Goal: Task Accomplishment & Management: Manage account settings

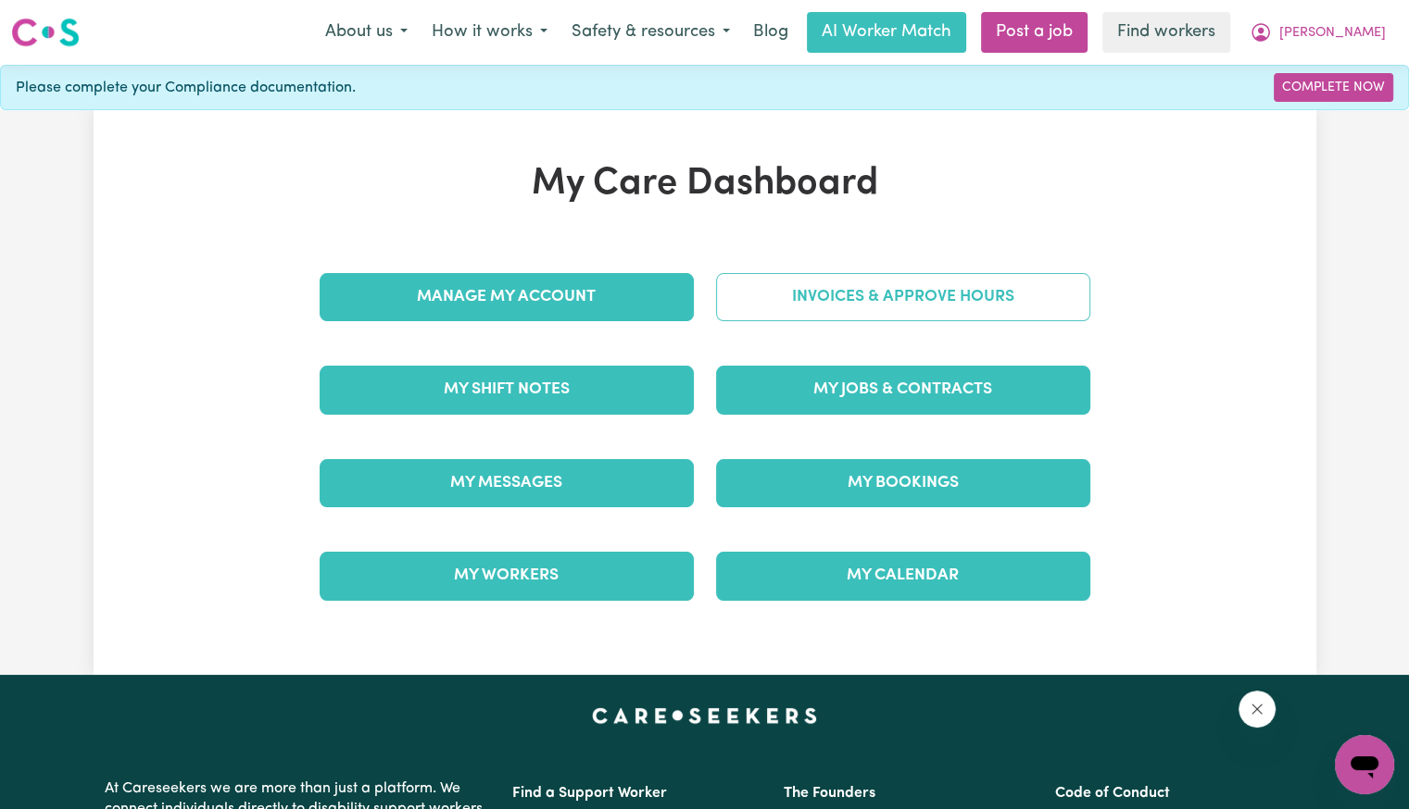
click at [758, 301] on link "Invoices & Approve Hours" at bounding box center [903, 297] width 374 height 48
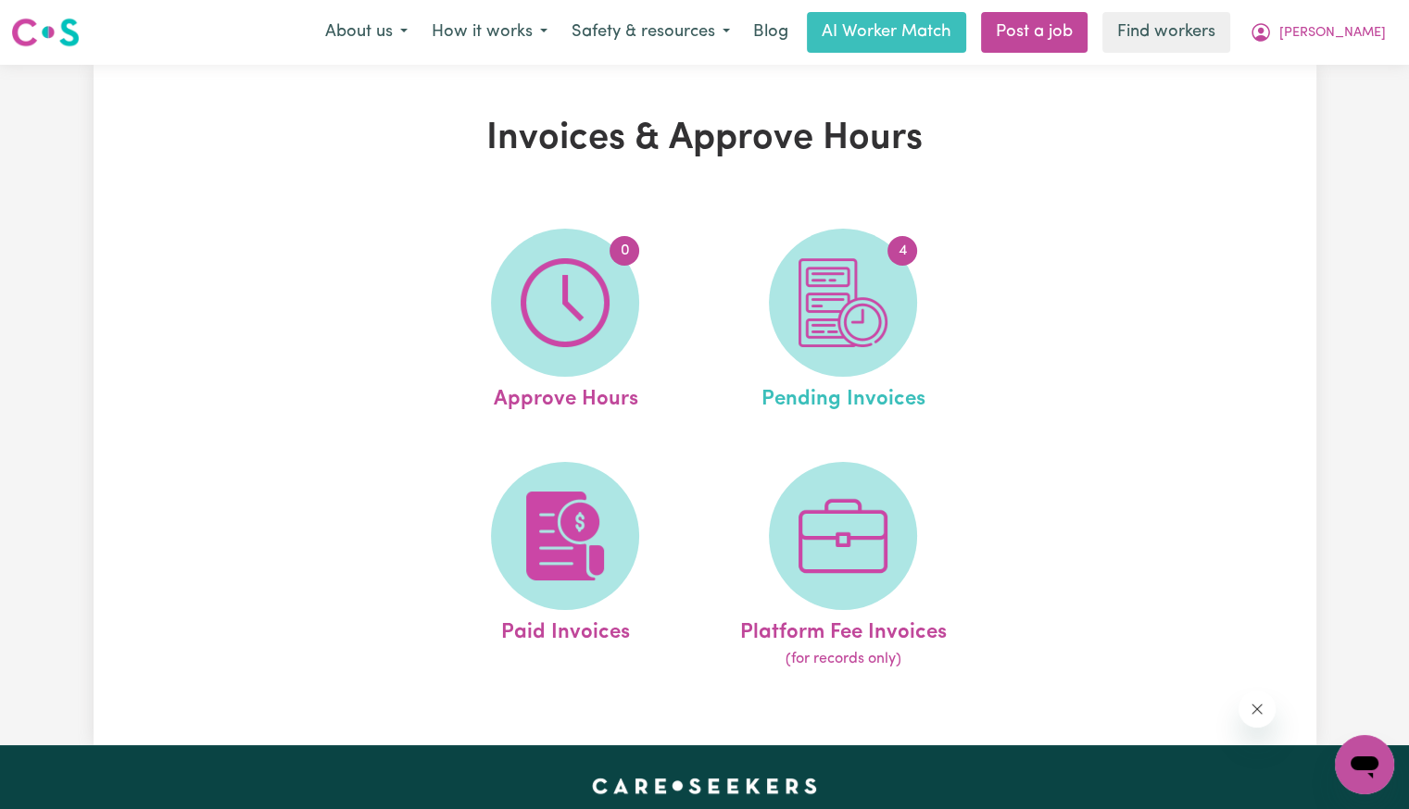
click at [751, 307] on link "4 Pending Invoices" at bounding box center [842, 322] width 267 height 187
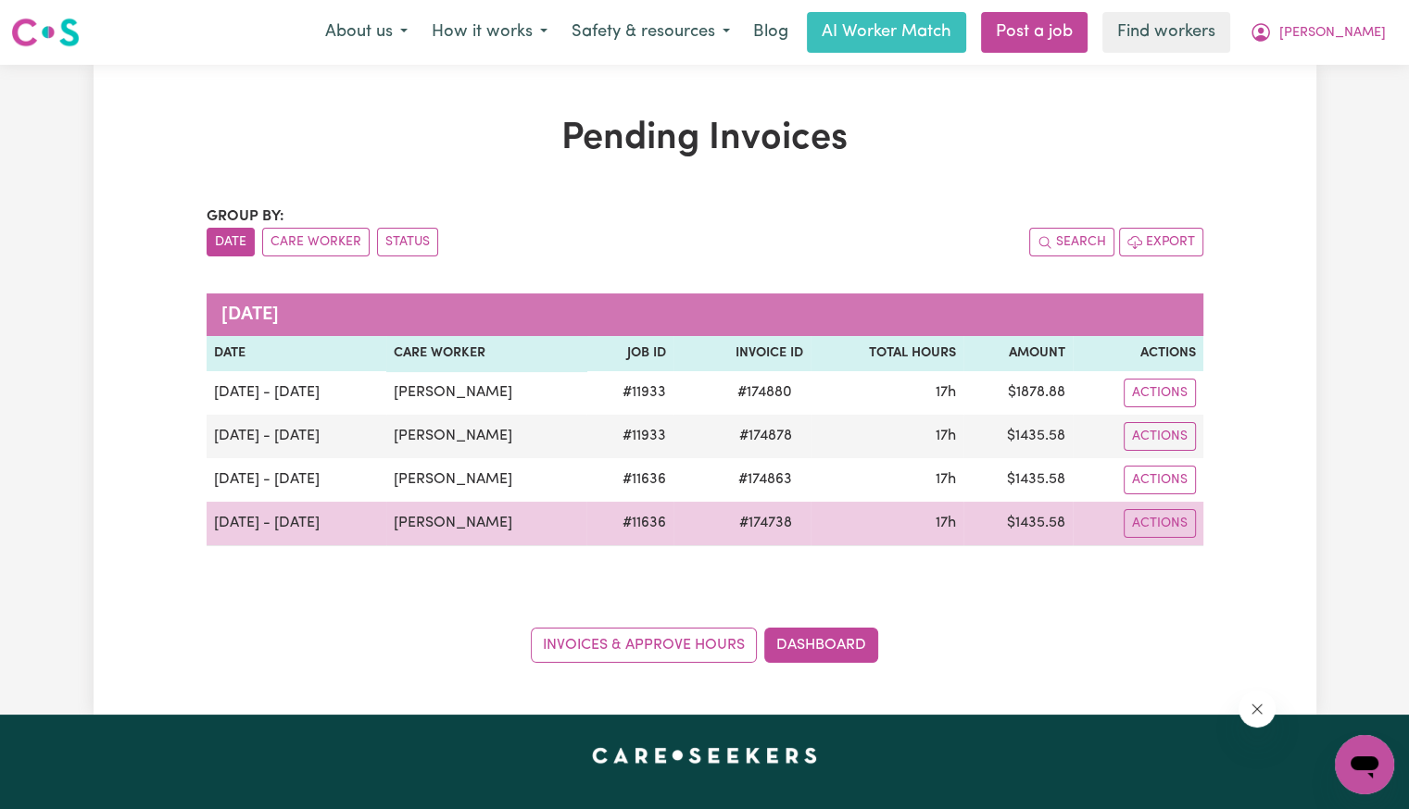
click at [750, 520] on span "# 174738" at bounding box center [765, 523] width 75 height 22
click at [745, 520] on span "# 174738" at bounding box center [765, 523] width 75 height 22
click at [757, 513] on span "# 174738" at bounding box center [765, 523] width 75 height 22
click at [748, 516] on span "# 174738" at bounding box center [765, 523] width 75 height 22
click at [749, 517] on span "# 174738" at bounding box center [765, 523] width 75 height 22
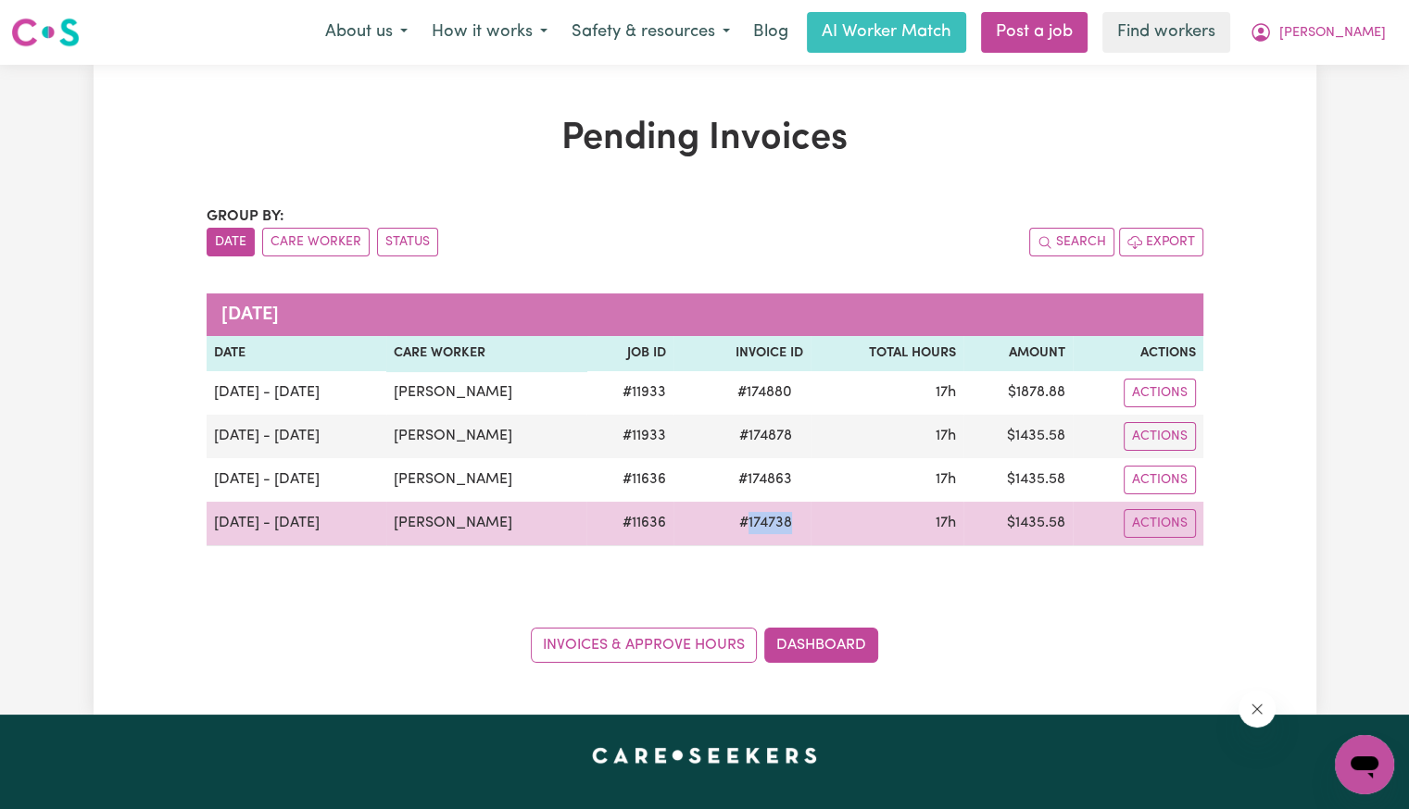
click at [749, 517] on span "# 174738" at bounding box center [765, 523] width 75 height 22
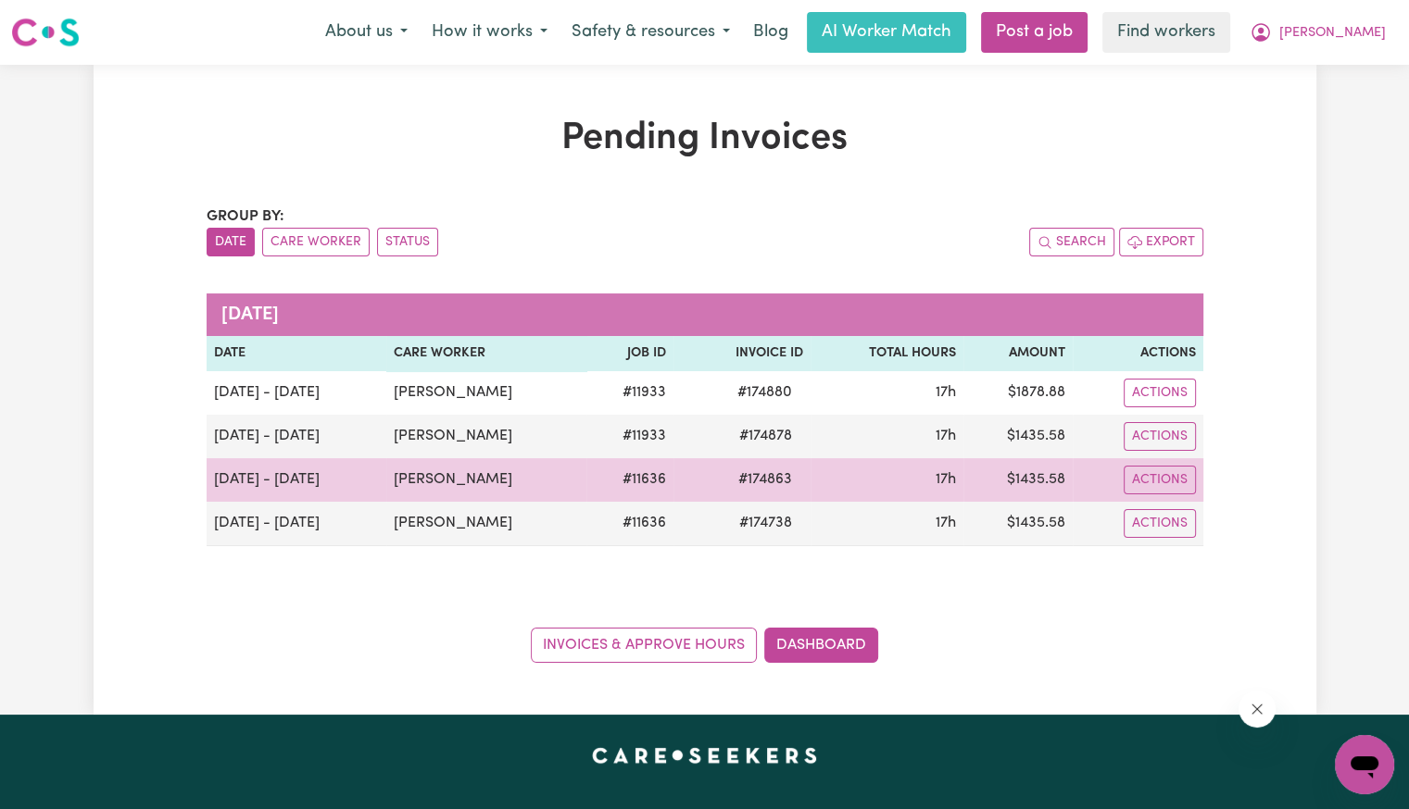
click at [763, 480] on span "# 174863" at bounding box center [765, 480] width 76 height 22
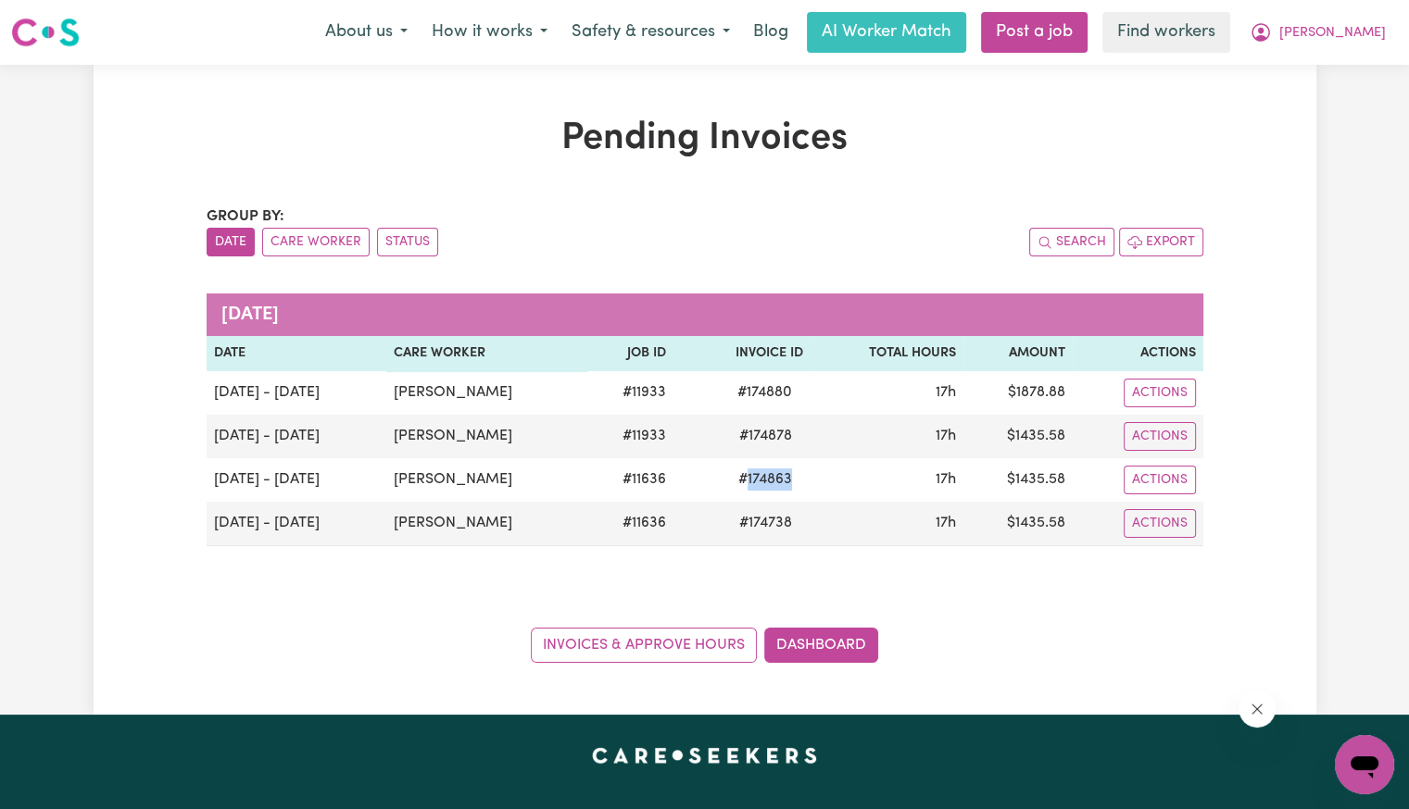
copy span "174863"
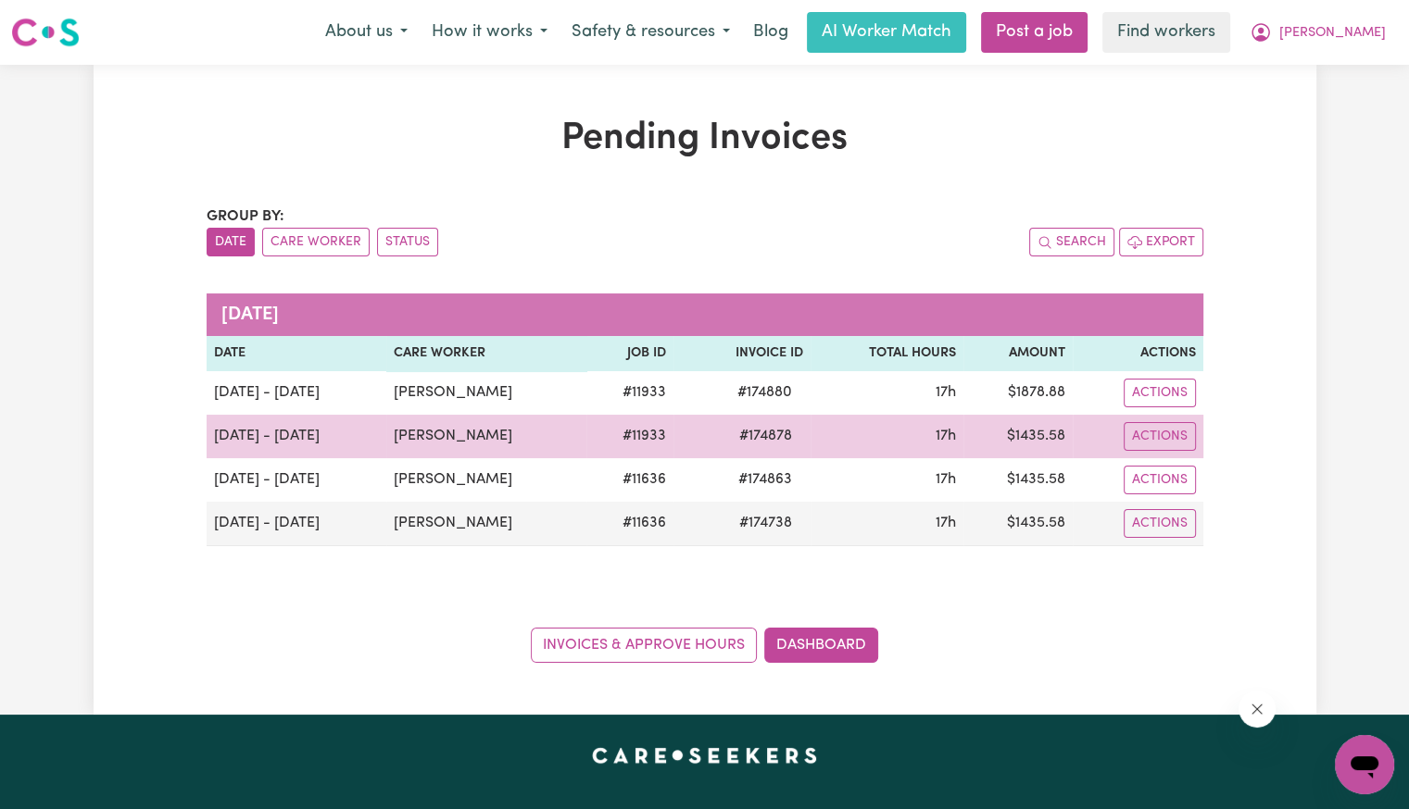
click at [757, 438] on span "# 174878" at bounding box center [765, 436] width 75 height 22
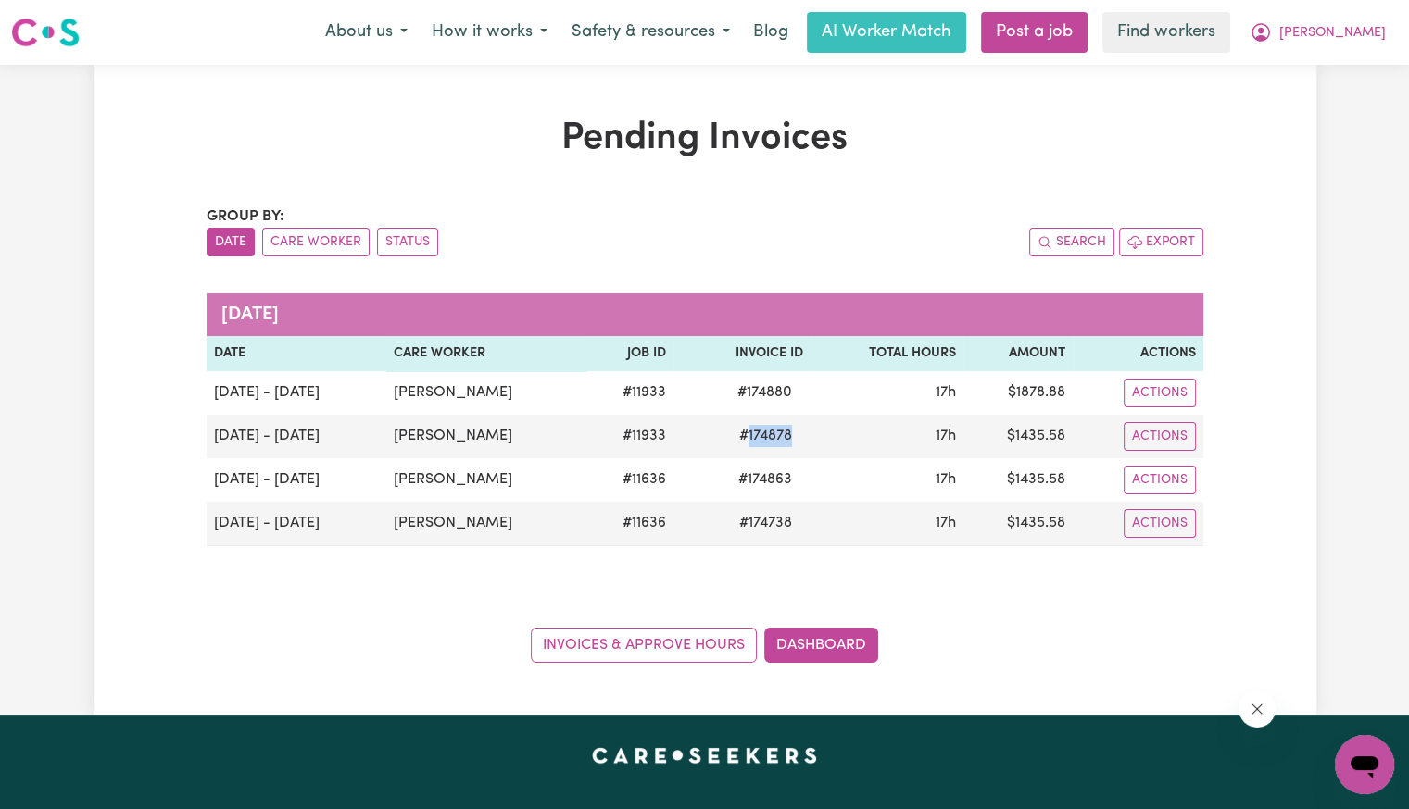
copy span "174878"
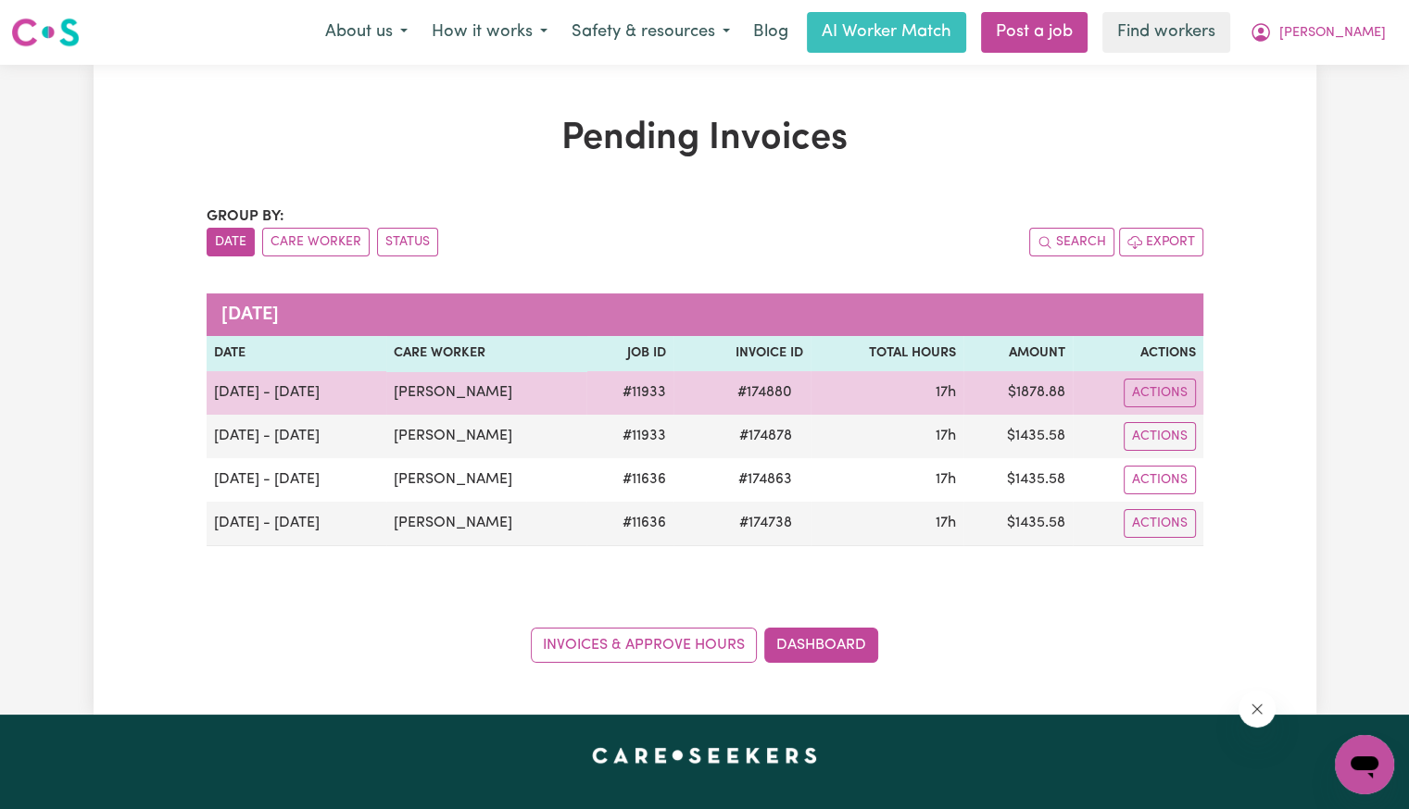
click at [759, 395] on span "# 174880" at bounding box center [764, 393] width 77 height 22
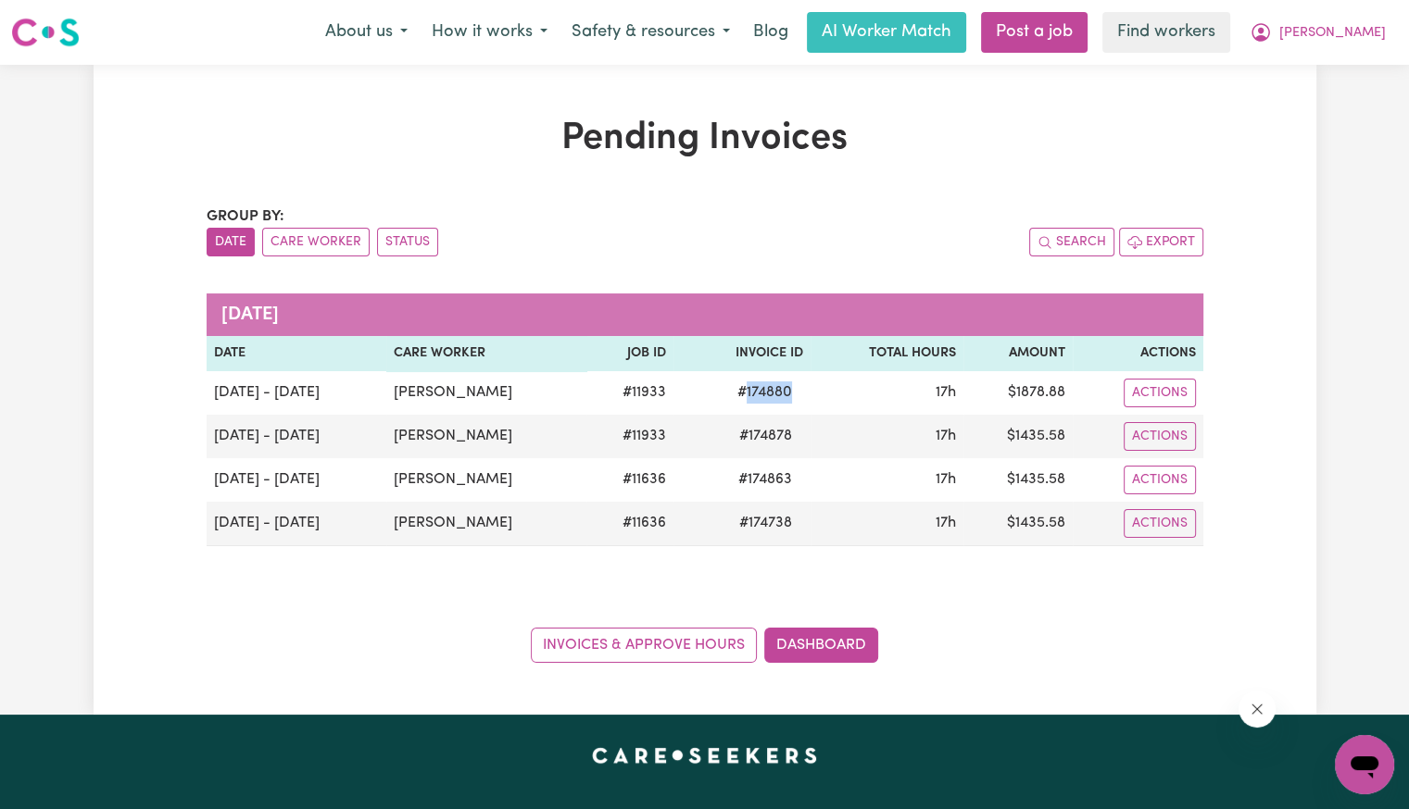
copy span "174880"
click at [1371, 52] on div "About us How it works Safety & resources Blog AI Worker Match Post a job Find w…" at bounding box center [855, 32] width 1084 height 41
click at [1351, 31] on span "[PERSON_NAME]" at bounding box center [1332, 33] width 106 height 20
click at [1330, 93] on link "Logout" at bounding box center [1323, 106] width 146 height 35
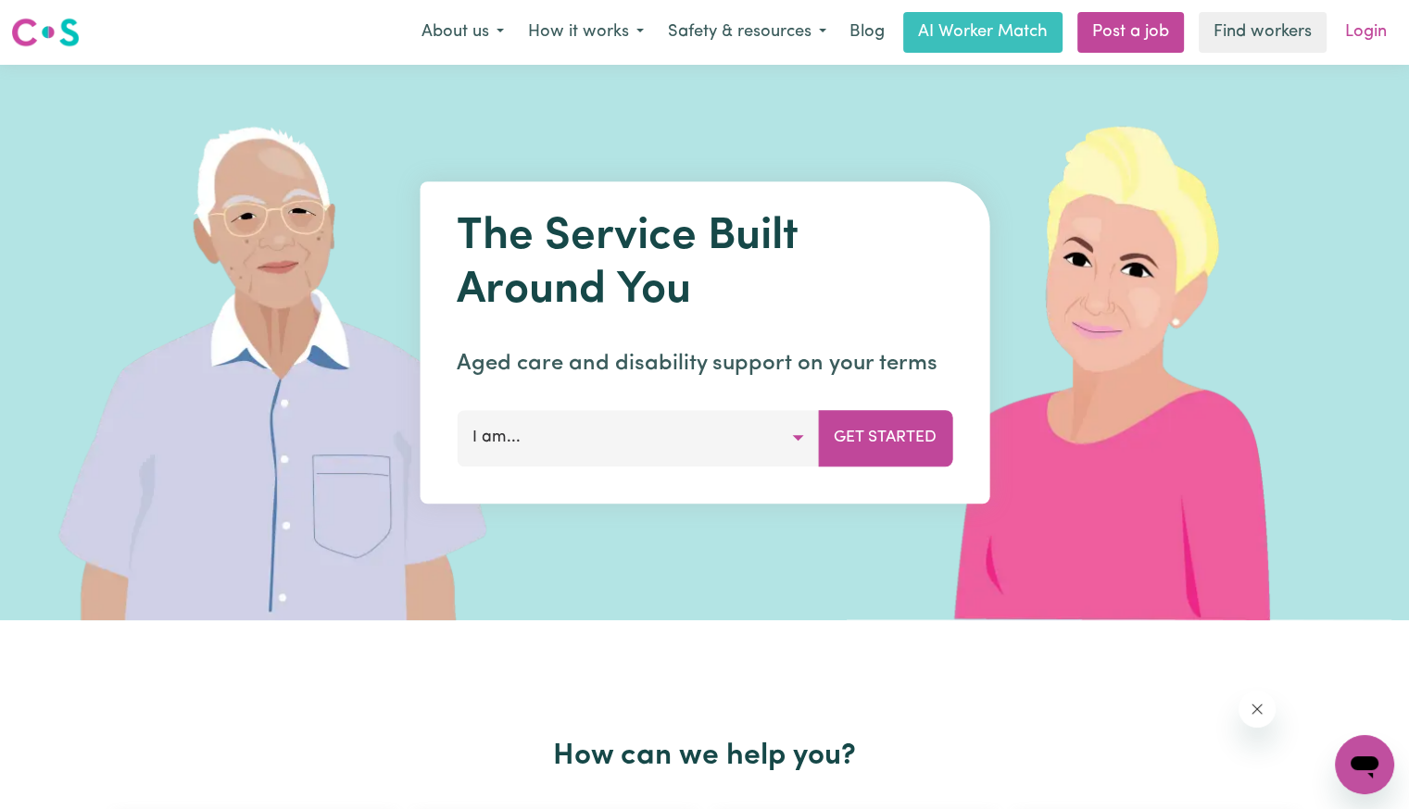
click at [1359, 48] on link "Login" at bounding box center [1366, 32] width 64 height 41
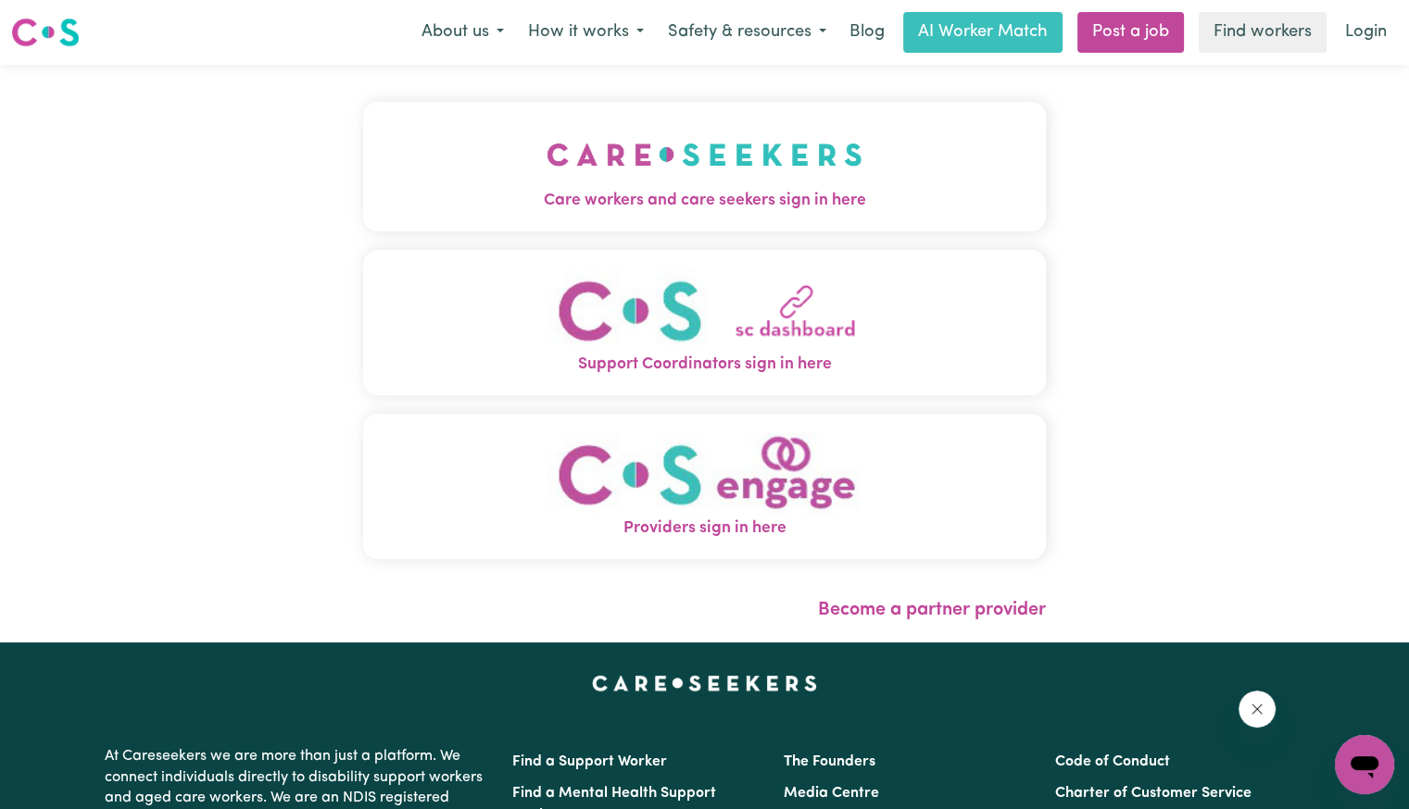
drag, startPoint x: 604, startPoint y: 153, endPoint x: 611, endPoint y: 171, distance: 19.9
click at [604, 153] on img "Care workers and care seekers sign in here" at bounding box center [704, 154] width 316 height 69
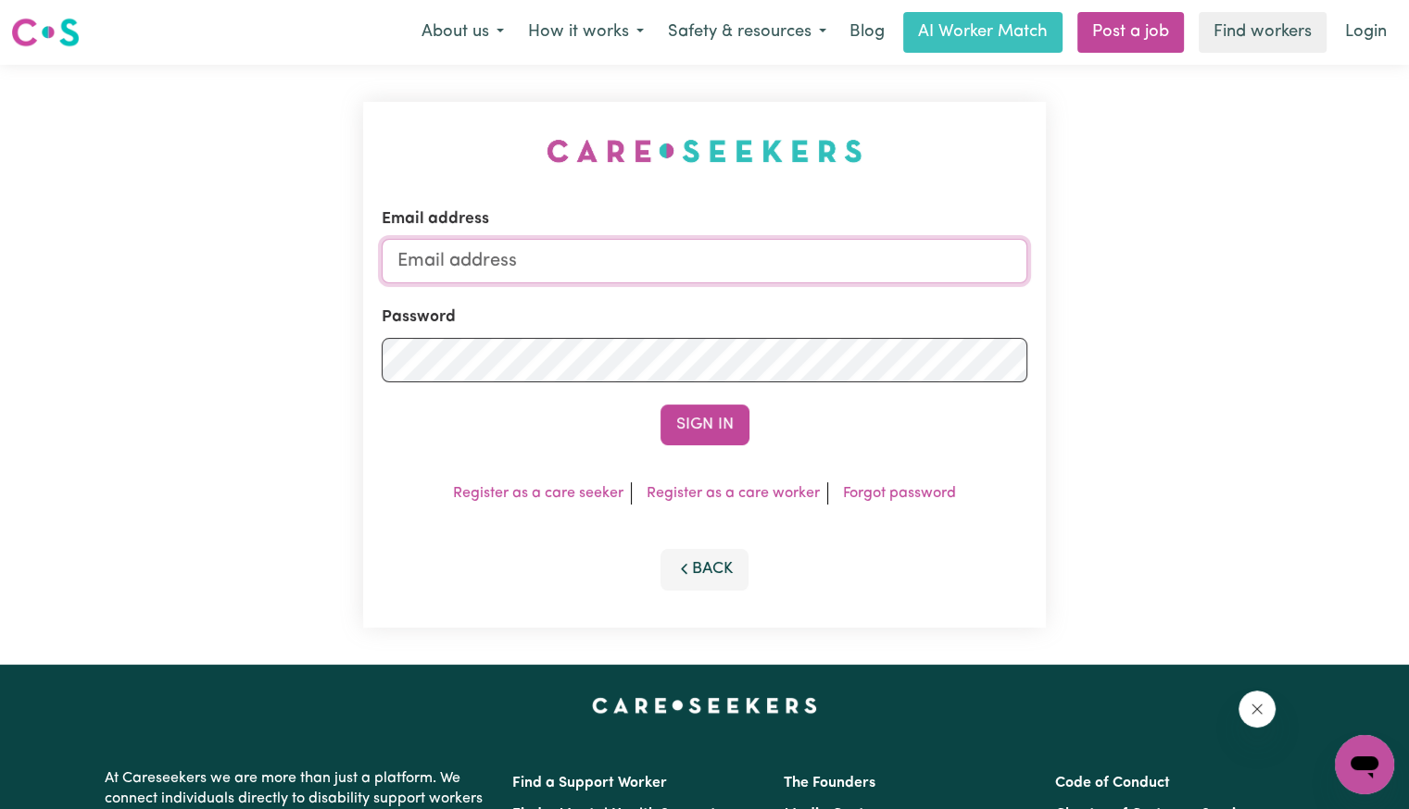
click at [644, 265] on input "Email address" at bounding box center [704, 261] width 645 height 44
drag, startPoint x: 497, startPoint y: 258, endPoint x: 1734, endPoint y: 317, distance: 1237.7
click at [1408, 317] on html "Menu About us How it works Safety & resources Blog AI Worker Match Post a job F…" at bounding box center [704, 701] width 1409 height 1402
drag, startPoint x: 495, startPoint y: 257, endPoint x: 1126, endPoint y: 270, distance: 631.7
click at [1126, 270] on div "Email address [EMAIL_ADDRESS][DOMAIN_NAME] Password Sign In Register as a care …" at bounding box center [704, 365] width 1409 height 600
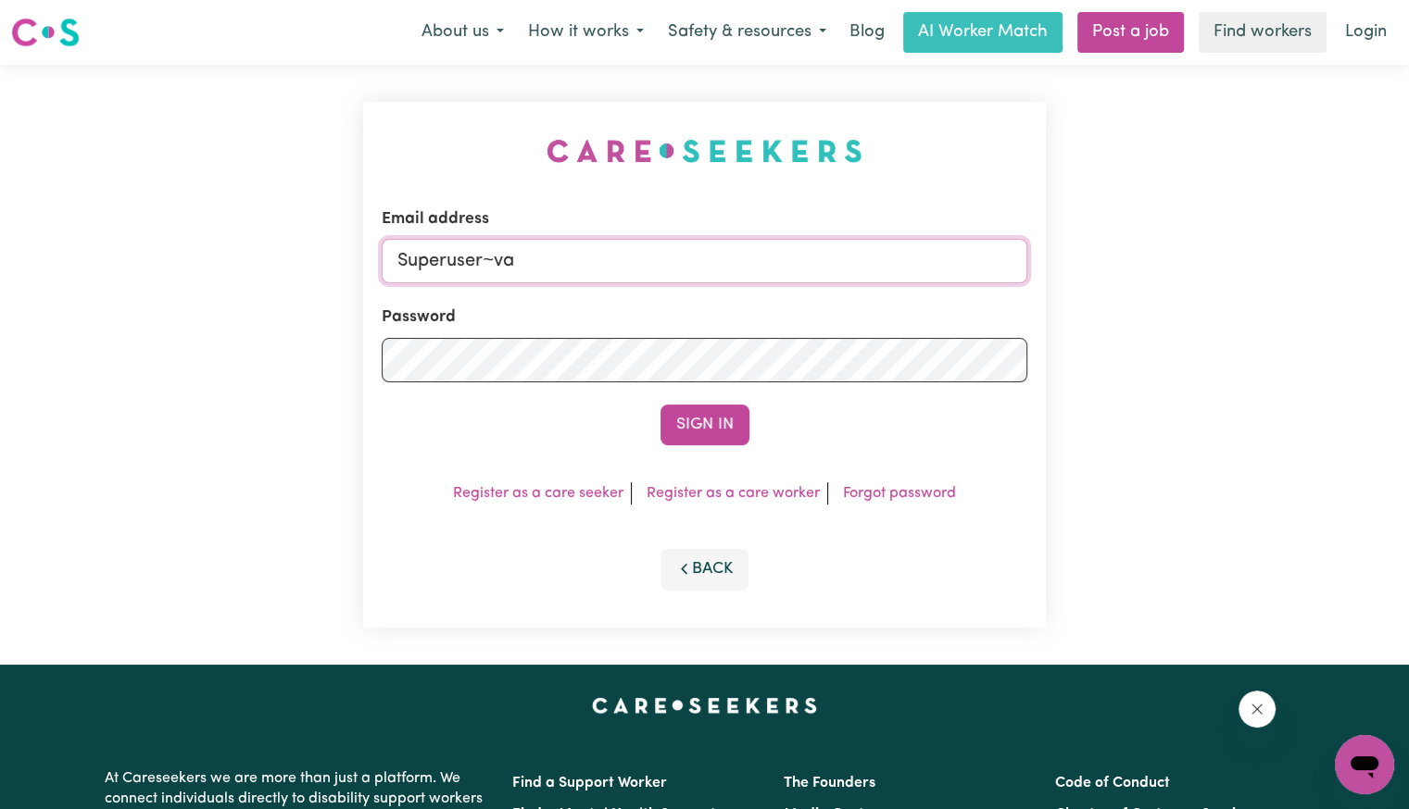
type input "Superuser~[EMAIL_ADDRESS][DOMAIN_NAME]"
click at [660, 405] on button "Sign In" at bounding box center [704, 425] width 89 height 41
